Goal: Task Accomplishment & Management: Use online tool/utility

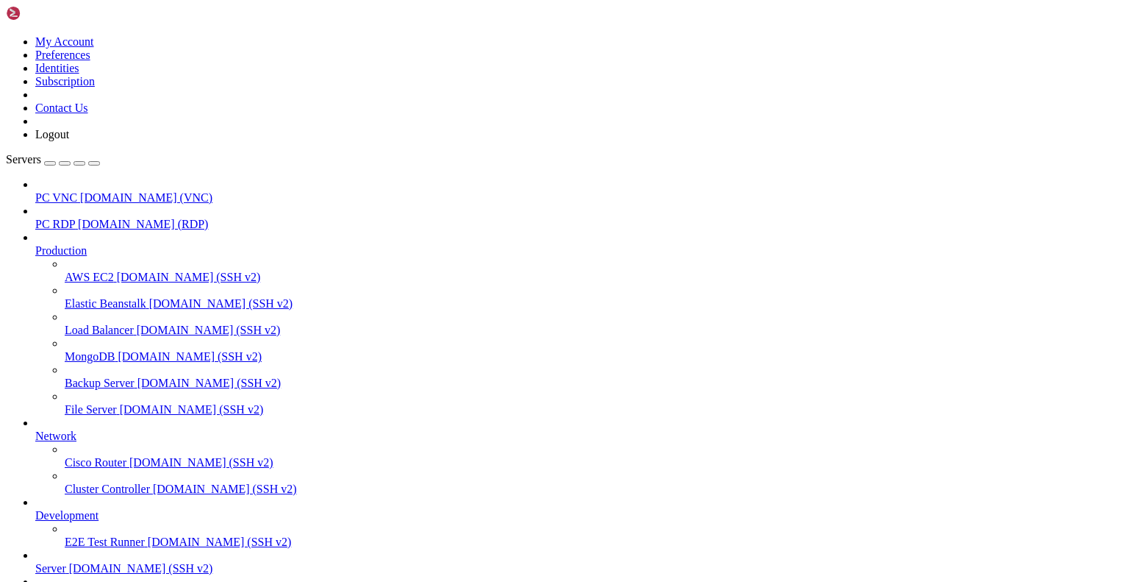
scroll to position [49727, 0]
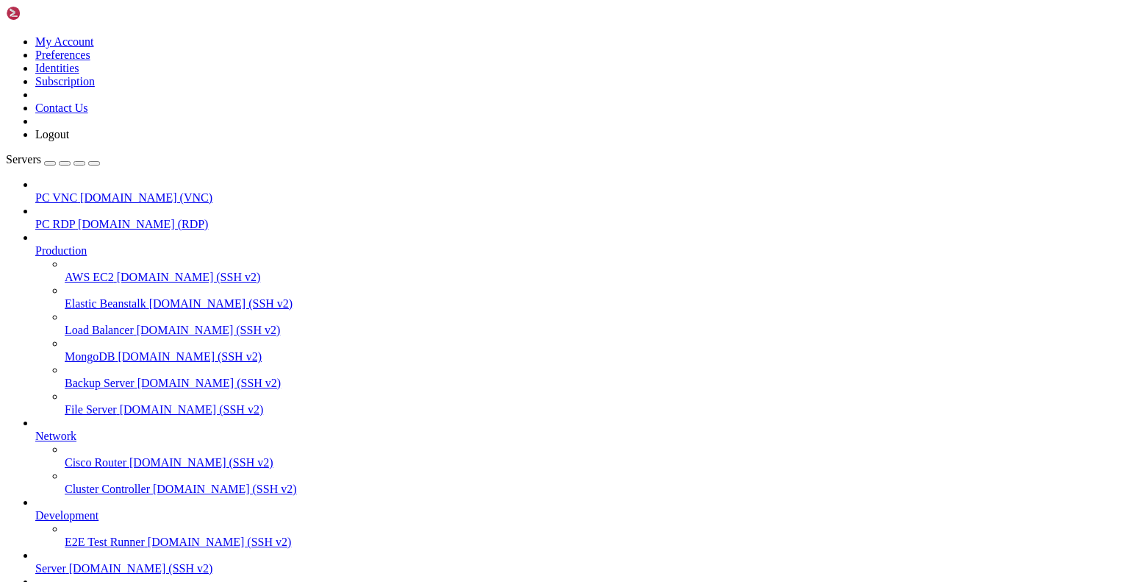
drag, startPoint x: 593, startPoint y: 1303, endPoint x: 601, endPoint y: 1382, distance: 79.1
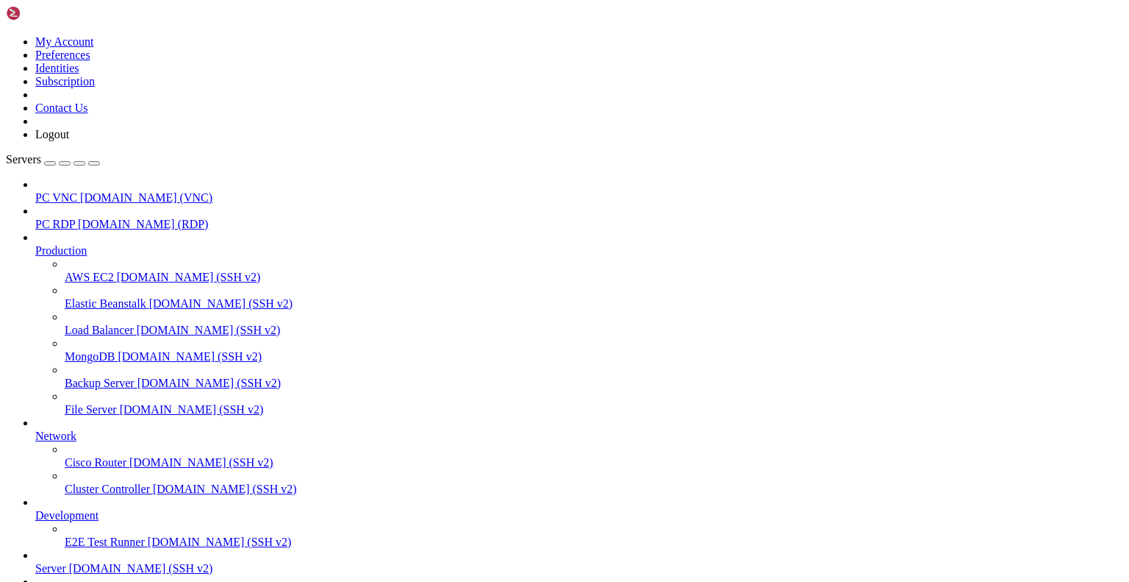
drag, startPoint x: 536, startPoint y: 1311, endPoint x: 577, endPoint y: 1335, distance: 47.8
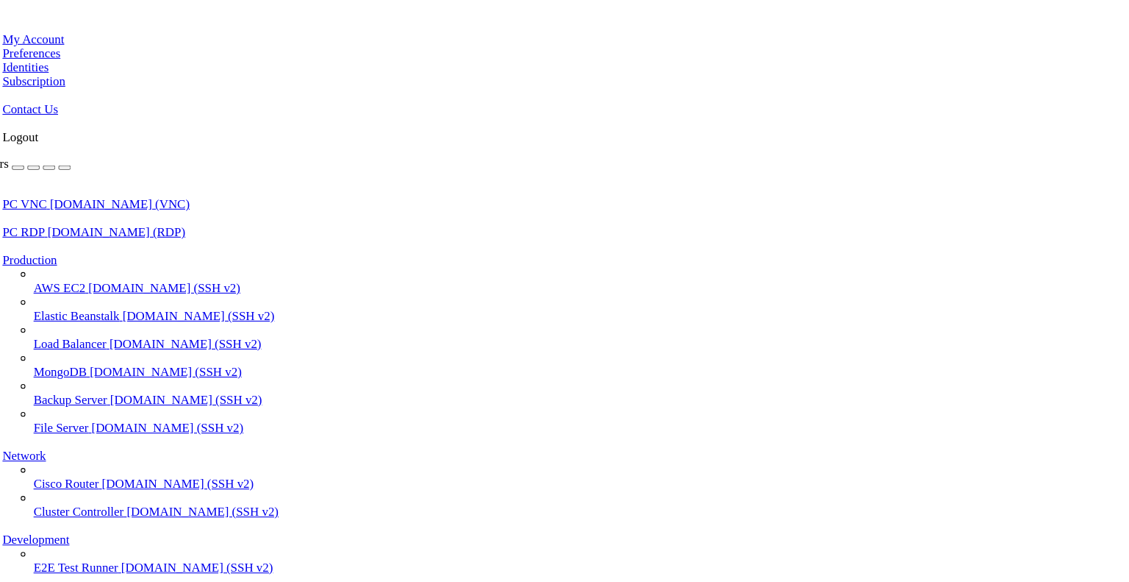
click at [136, 181] on div at bounding box center [564, 291] width 1129 height 582
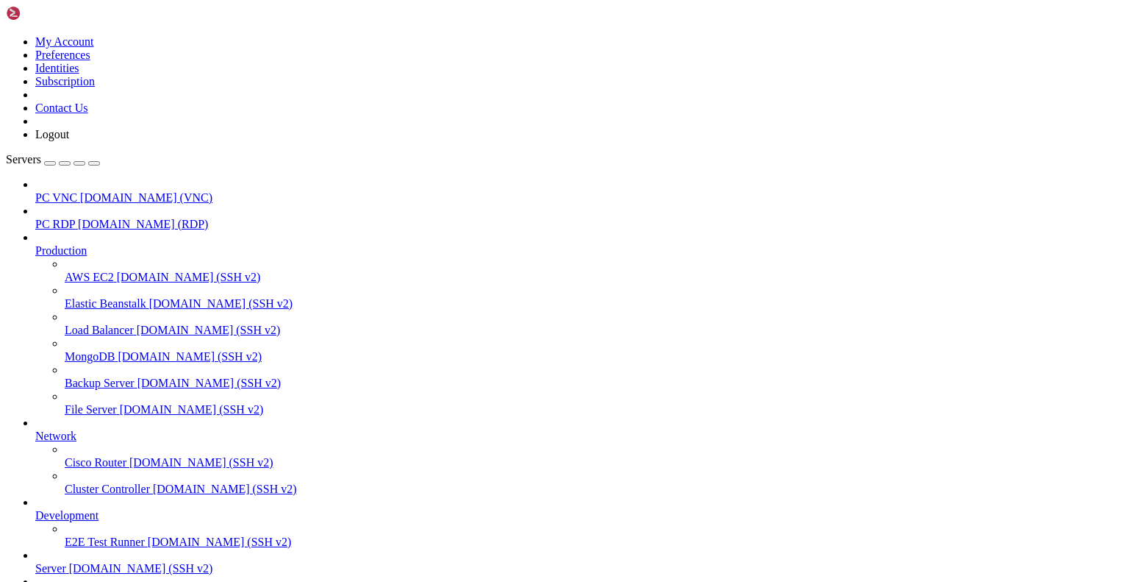
scroll to position [167, 0]
click at [73, 562] on span "[DOMAIN_NAME] (SSH v2)" at bounding box center [141, 568] width 144 height 13
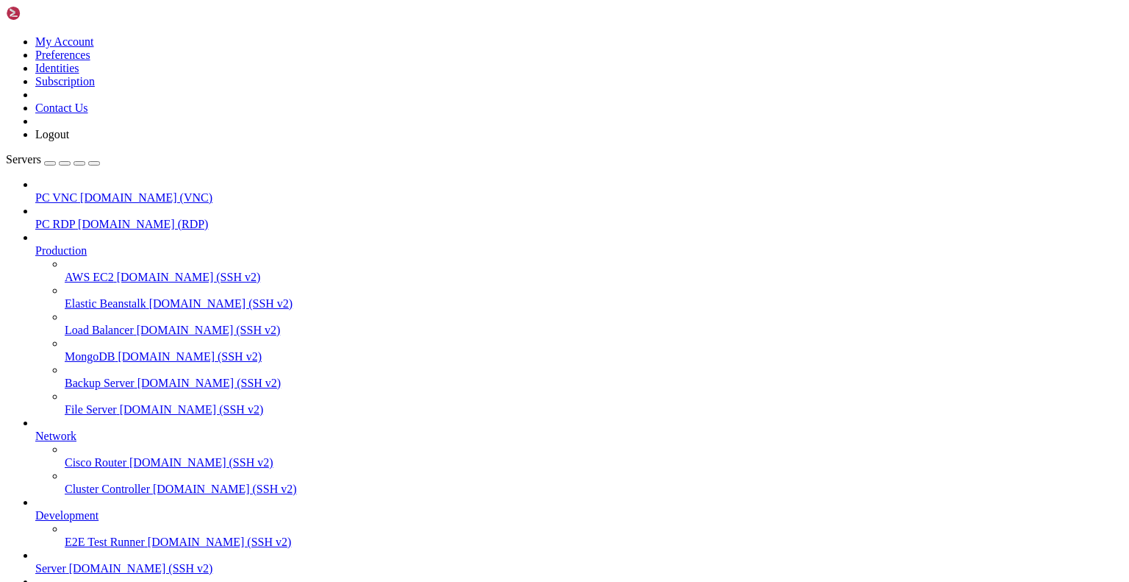
click at [111, 191] on link "PC VNC gingerphoenix10.com (VNC)" at bounding box center [579, 197] width 1088 height 13
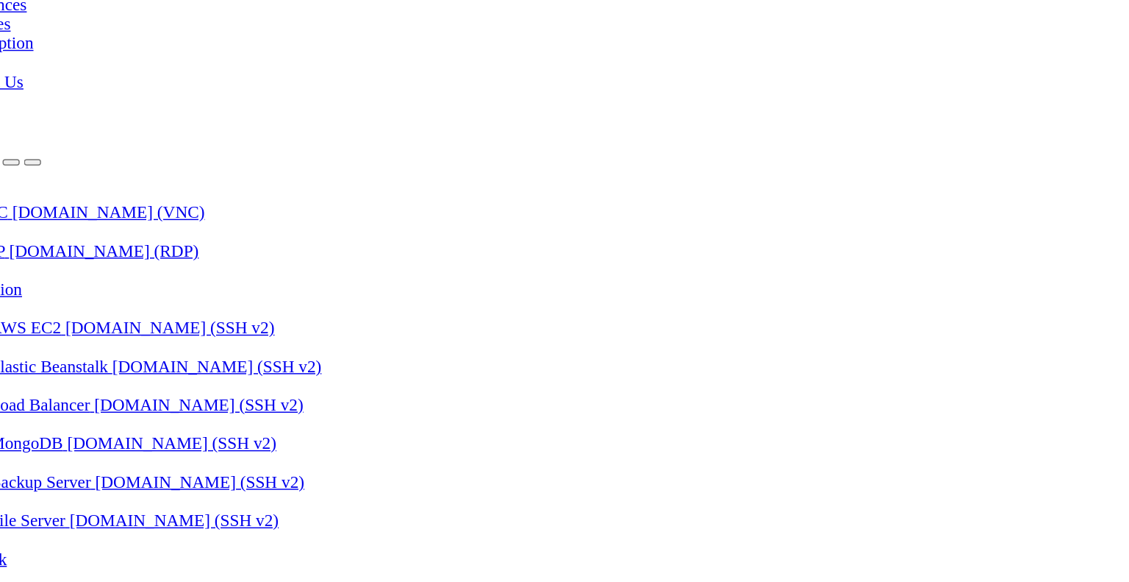
drag, startPoint x: 171, startPoint y: 1863, endPoint x: 568, endPoint y: 1860, distance: 396.3
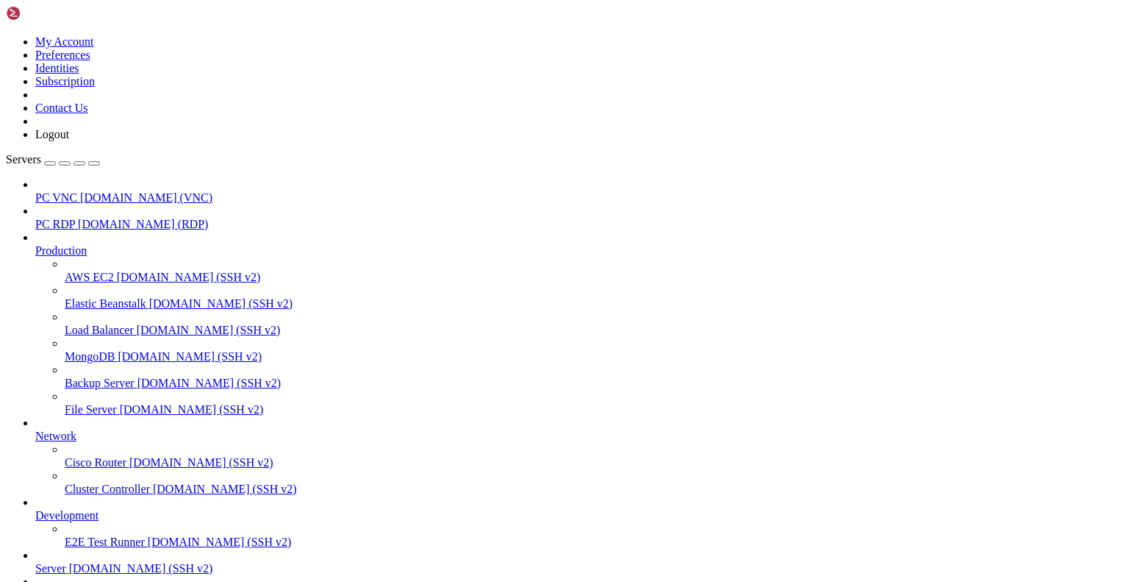
scroll to position [167, 0]
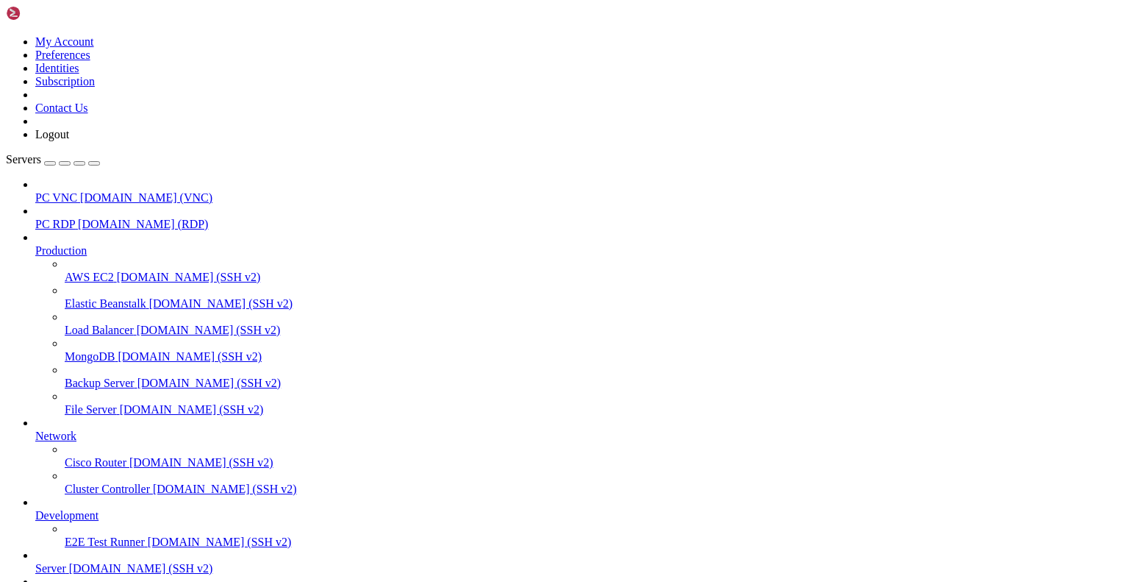
scroll to position [5559, 0]
drag, startPoint x: 53, startPoint y: 1097, endPoint x: 101, endPoint y: 1095, distance: 48.6
